Goal: Information Seeking & Learning: Learn about a topic

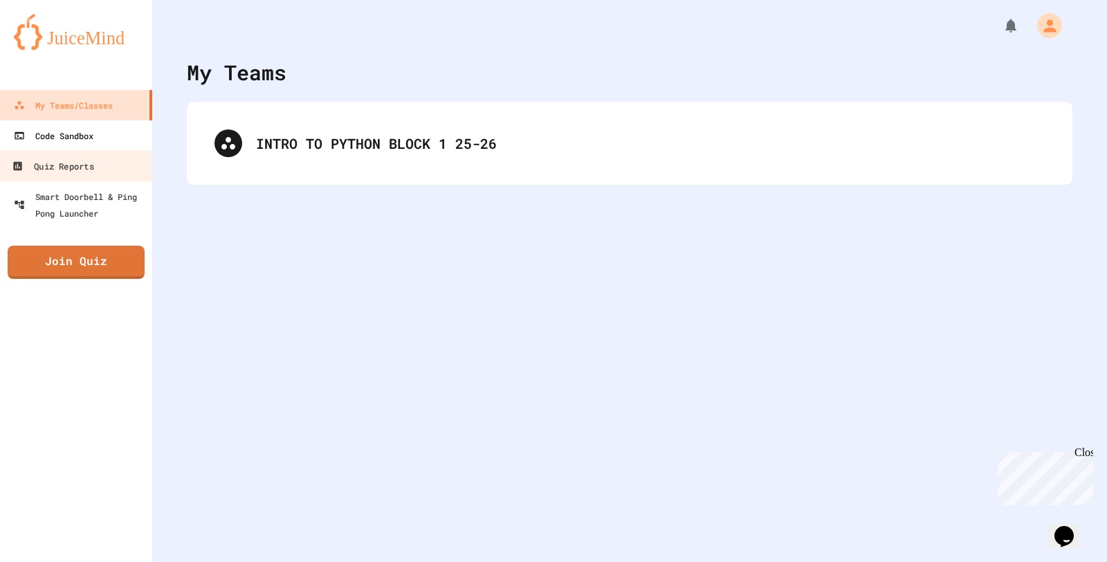
drag, startPoint x: 125, startPoint y: 161, endPoint x: 111, endPoint y: 123, distance: 40.3
click at [125, 162] on link "Quiz Reports" at bounding box center [76, 165] width 157 height 31
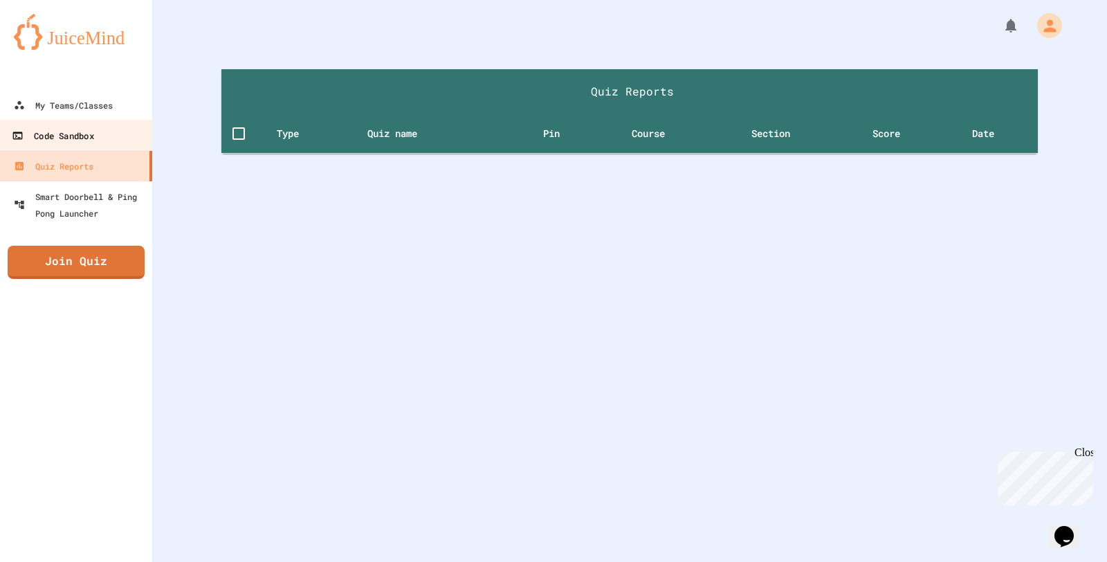
click at [111, 123] on link "Code Sandbox" at bounding box center [76, 135] width 157 height 31
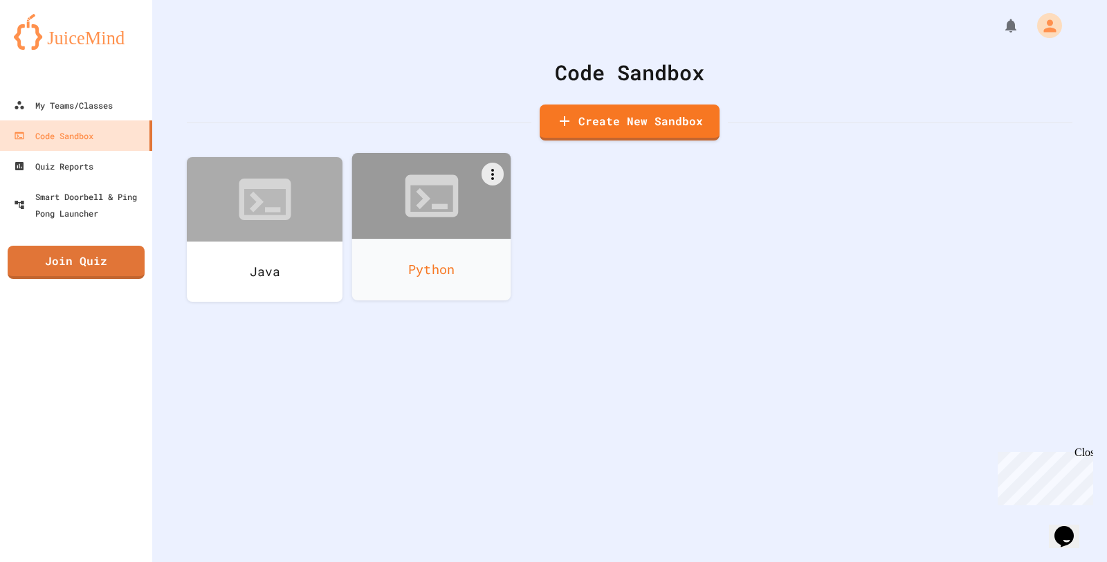
click at [412, 287] on div "Python" at bounding box center [431, 270] width 159 height 62
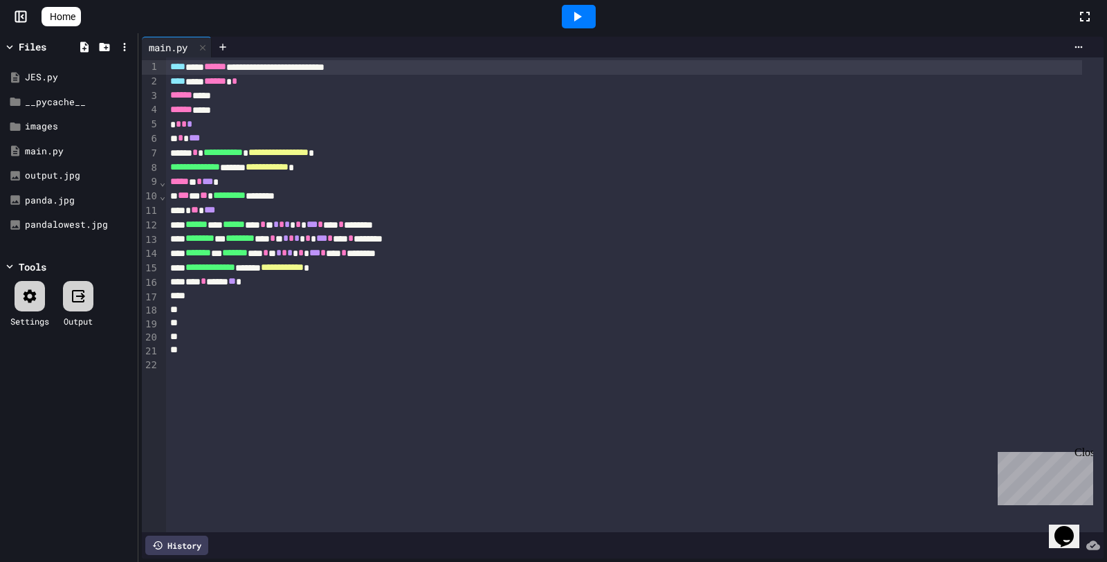
click at [582, 15] on icon at bounding box center [578, 17] width 8 height 10
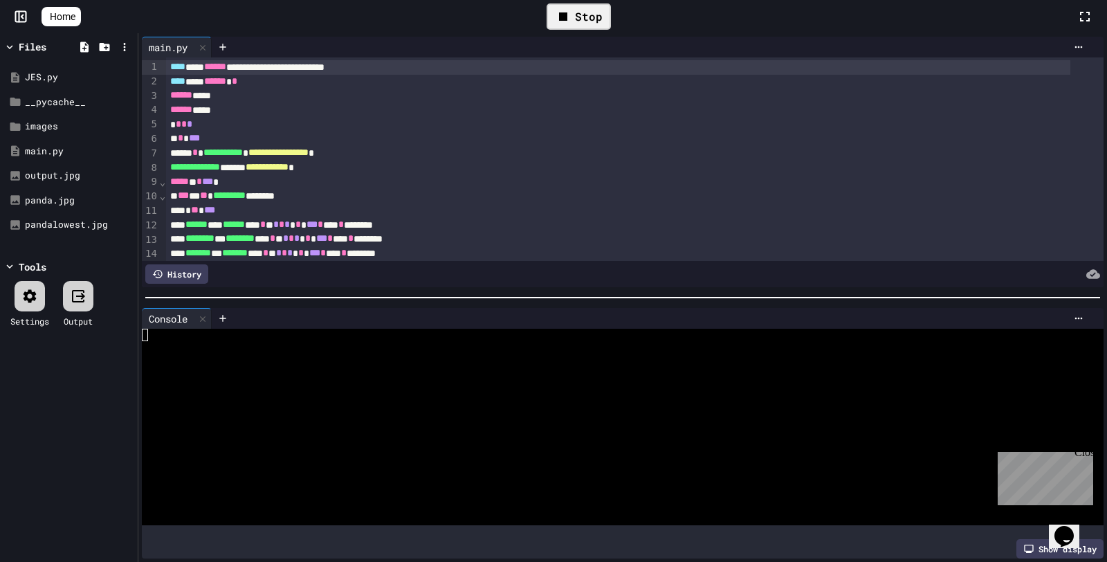
click at [548, 11] on div "Stop" at bounding box center [579, 17] width 78 height 40
click at [585, 21] on div "Stop" at bounding box center [579, 16] width 64 height 26
click at [63, 21] on span "Home" at bounding box center [63, 17] width 26 height 14
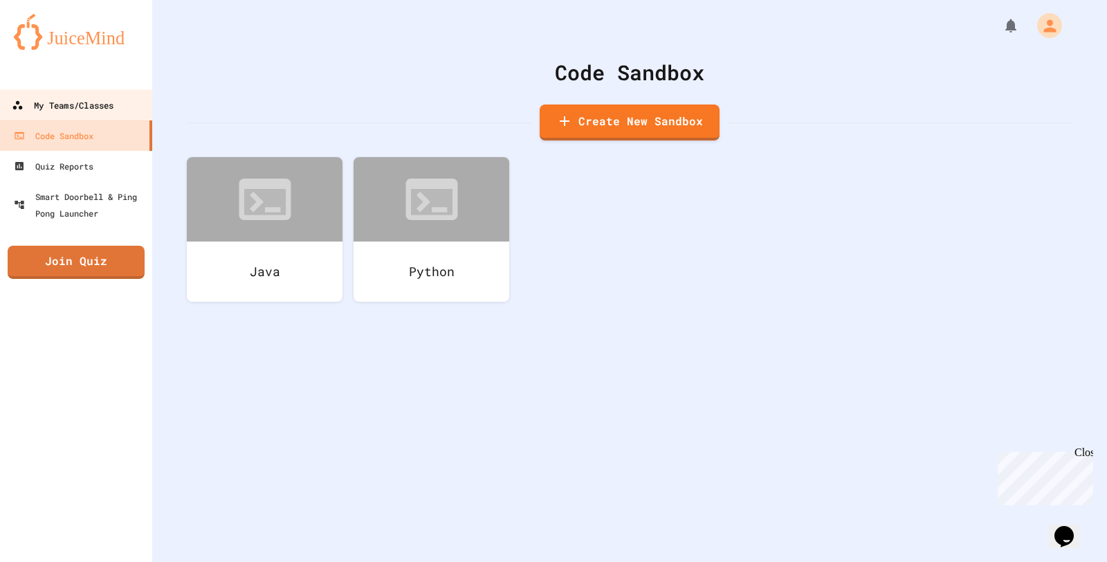
click at [94, 91] on link "My Teams/Classes" at bounding box center [76, 104] width 157 height 31
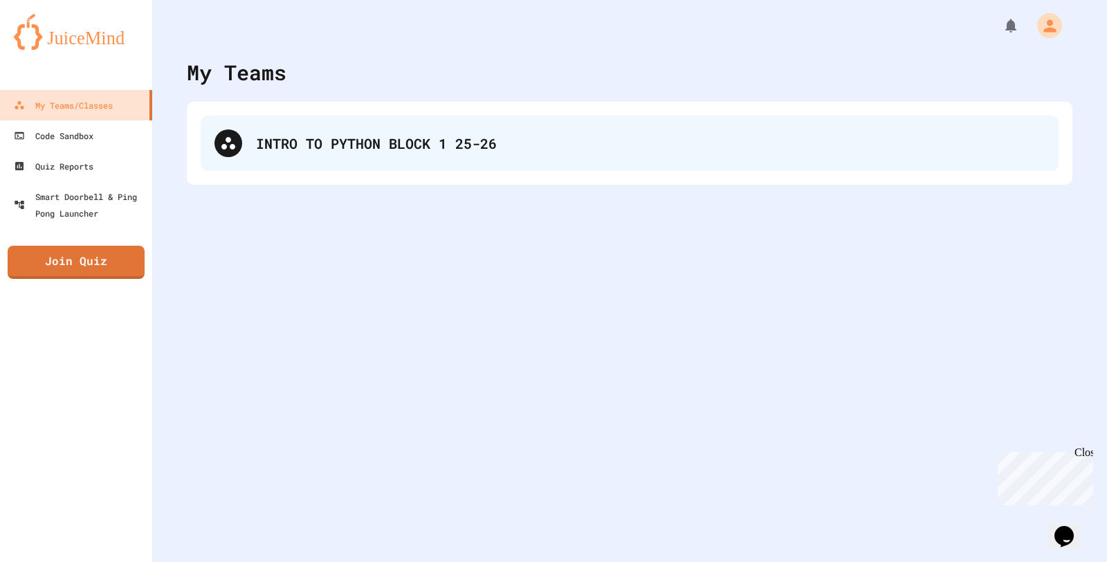
click at [275, 159] on div "INTRO TO PYTHON BLOCK 1 25-26" at bounding box center [630, 143] width 858 height 55
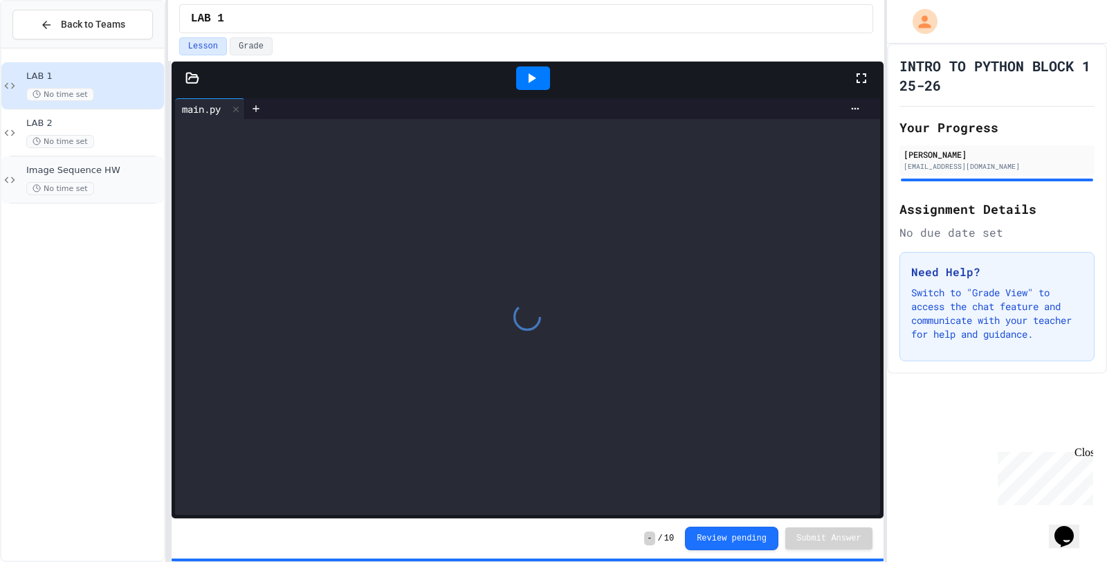
click at [52, 165] on span "Image Sequence HW" at bounding box center [93, 171] width 135 height 12
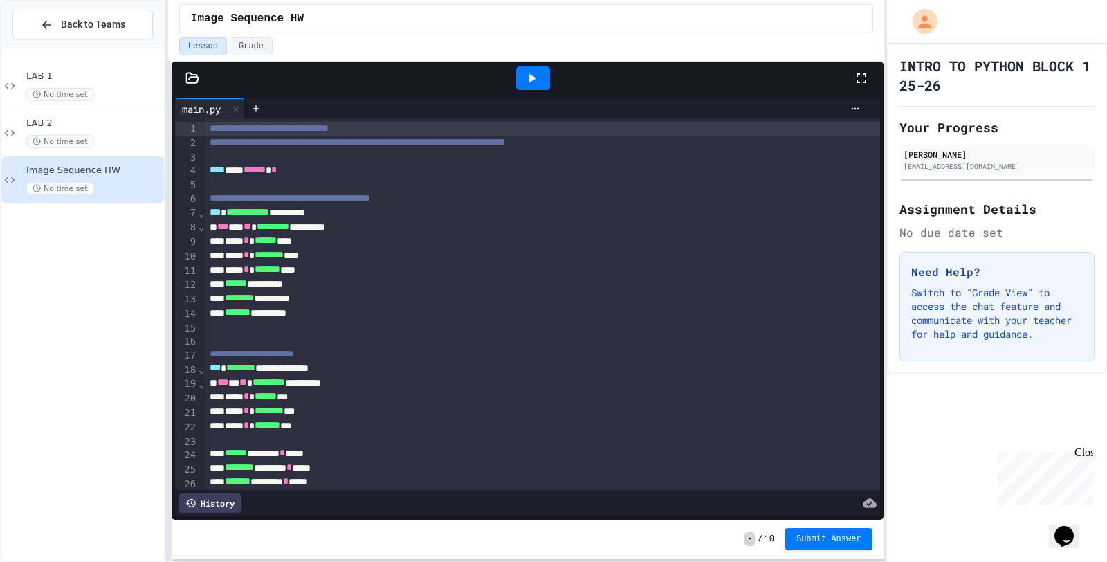
click at [534, 84] on icon at bounding box center [531, 78] width 17 height 17
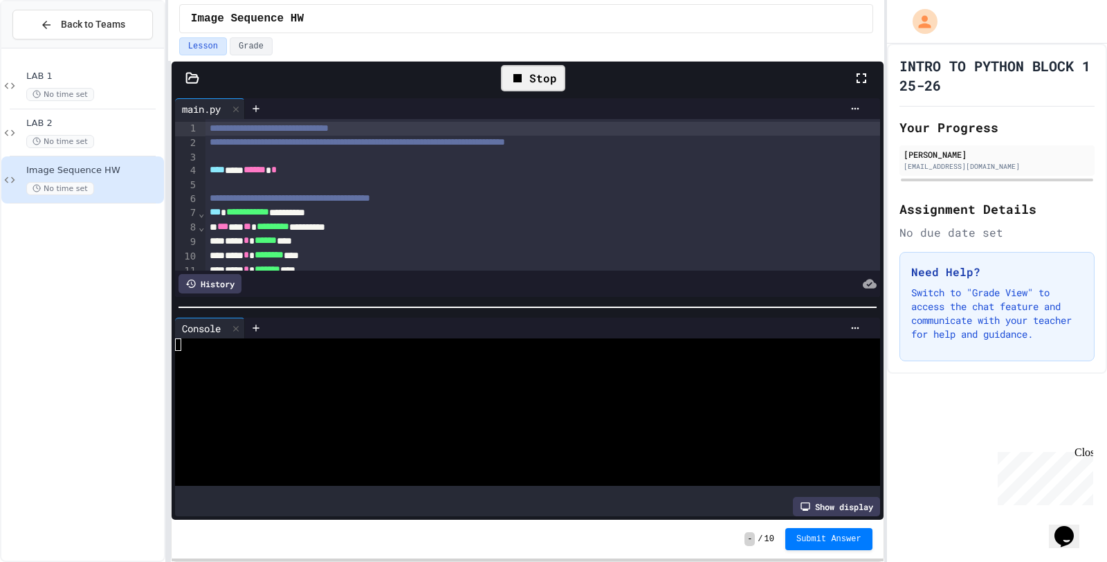
click at [860, 73] on icon at bounding box center [861, 78] width 17 height 17
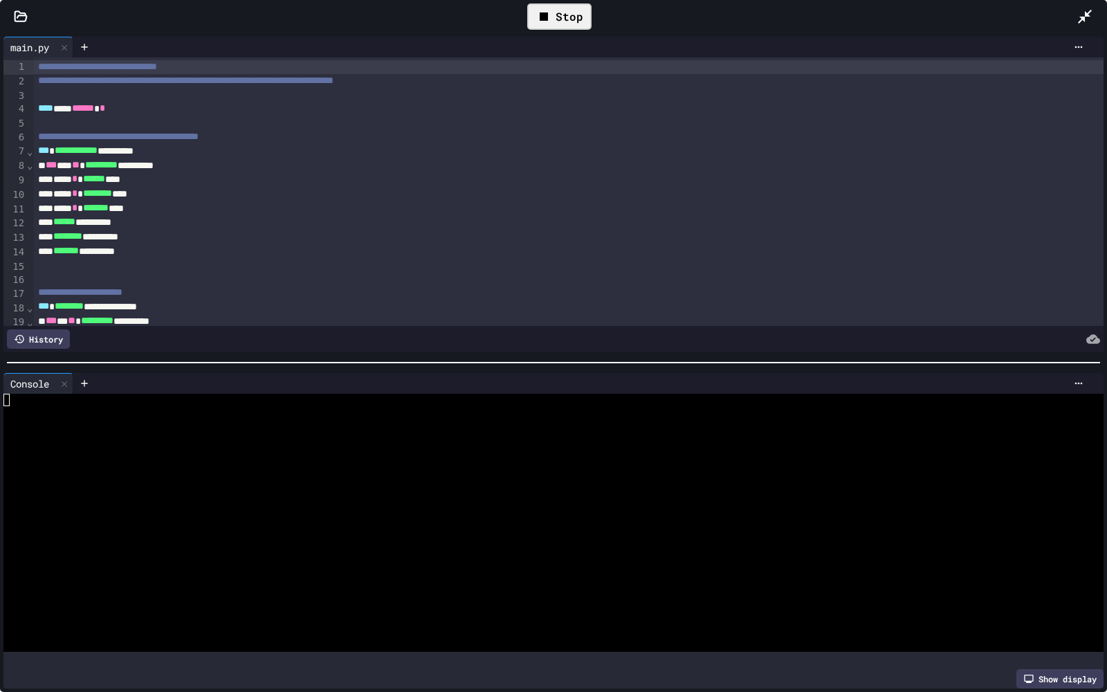
click at [18, 16] on icon at bounding box center [21, 16] width 12 height 10
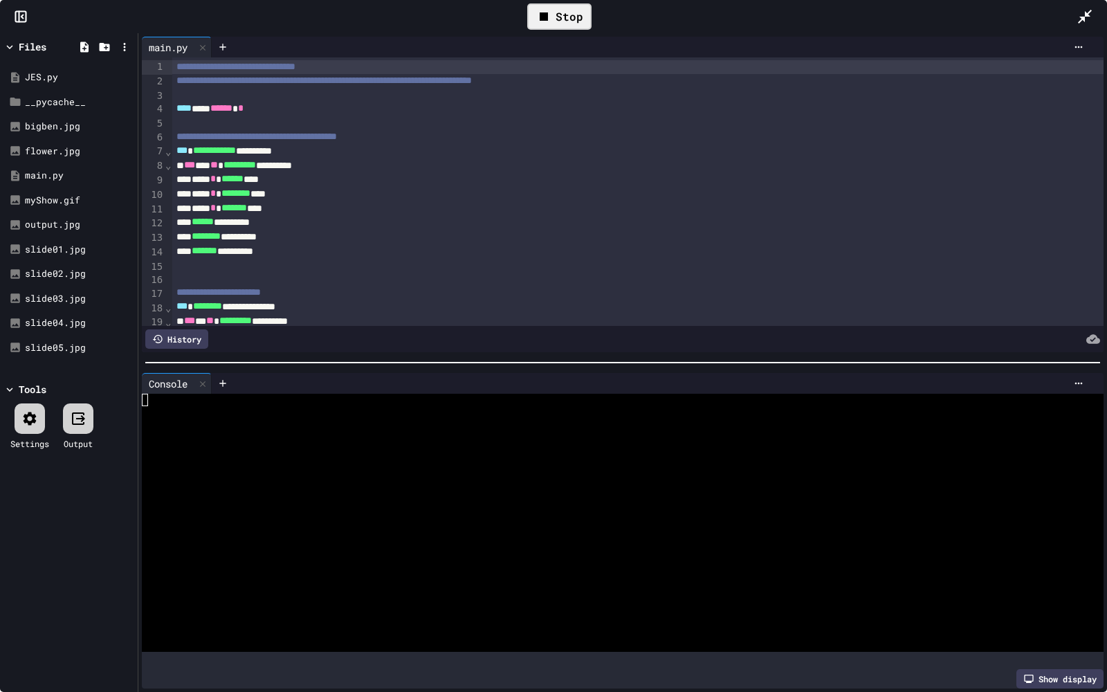
scroll to position [12299, 0]
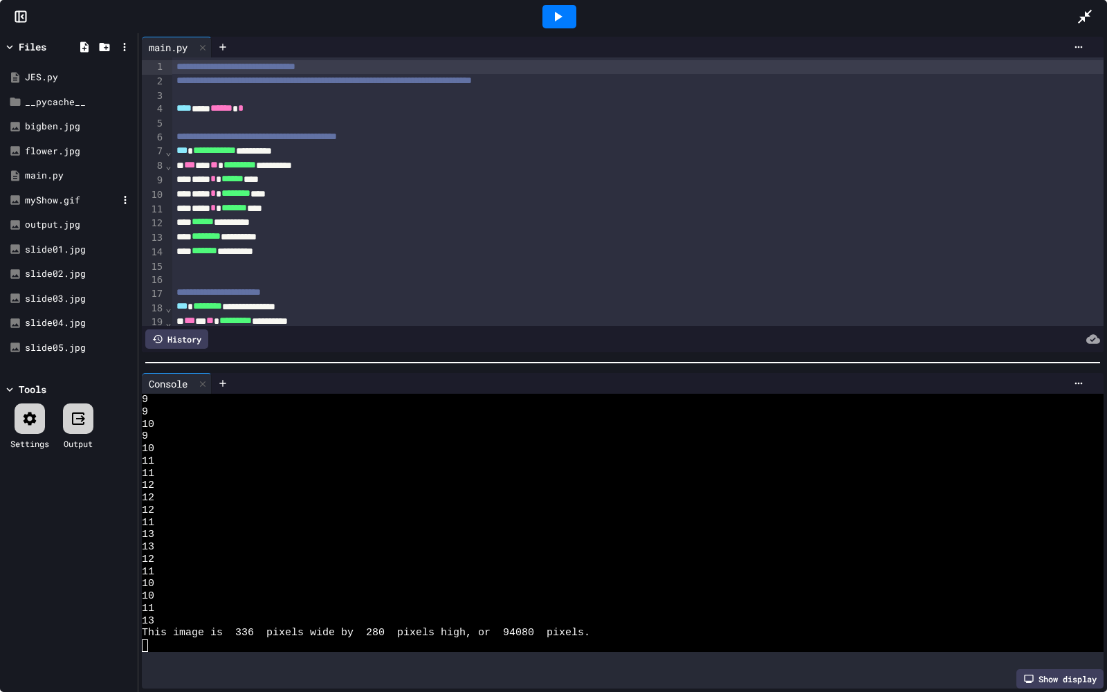
click at [51, 203] on div "myShow.gif" at bounding box center [71, 201] width 93 height 14
